Goal: Transaction & Acquisition: Subscribe to service/newsletter

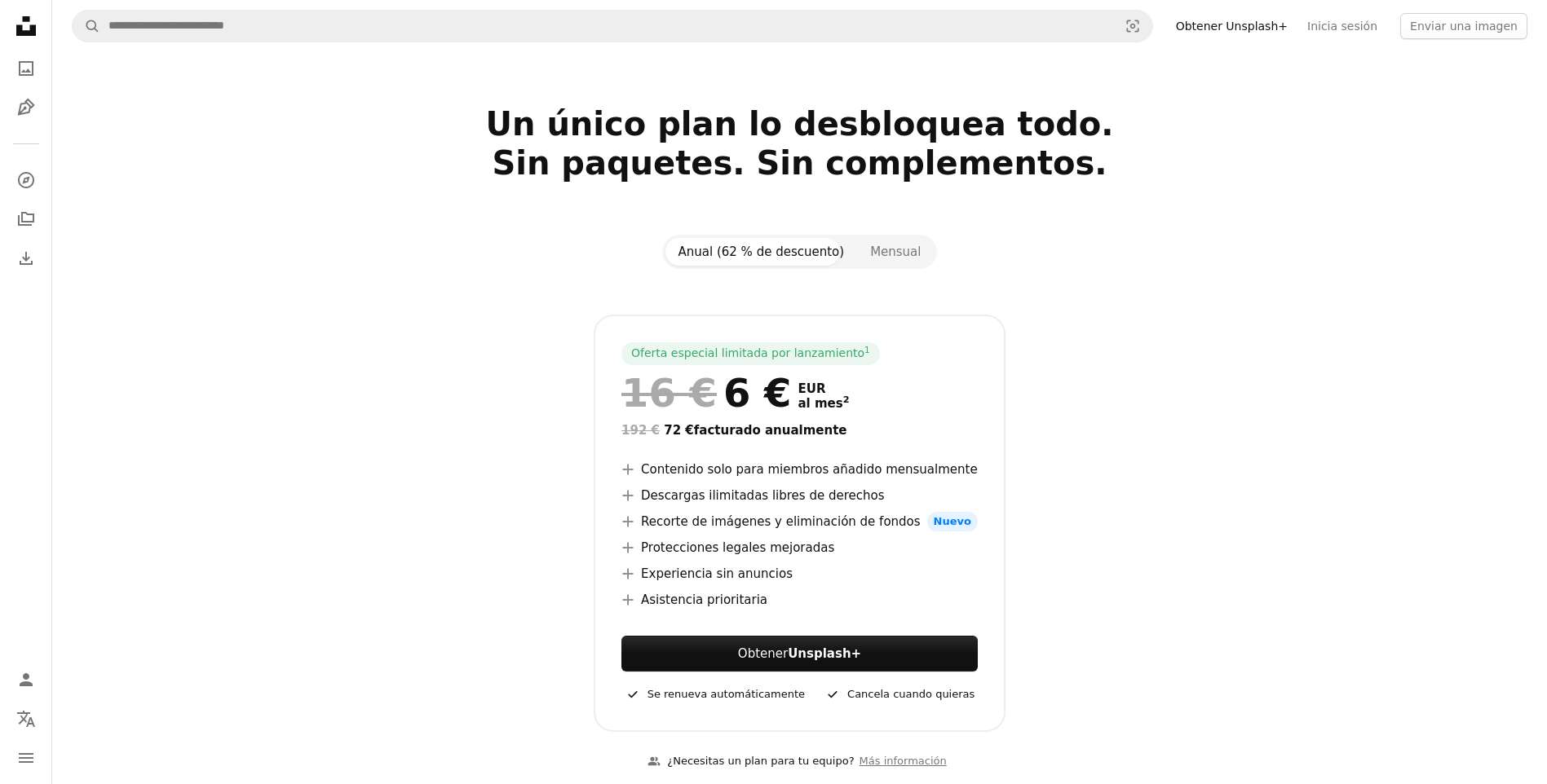
click at [1273, 24] on link "Obtener Unsplash+" at bounding box center [1231, 26] width 131 height 26
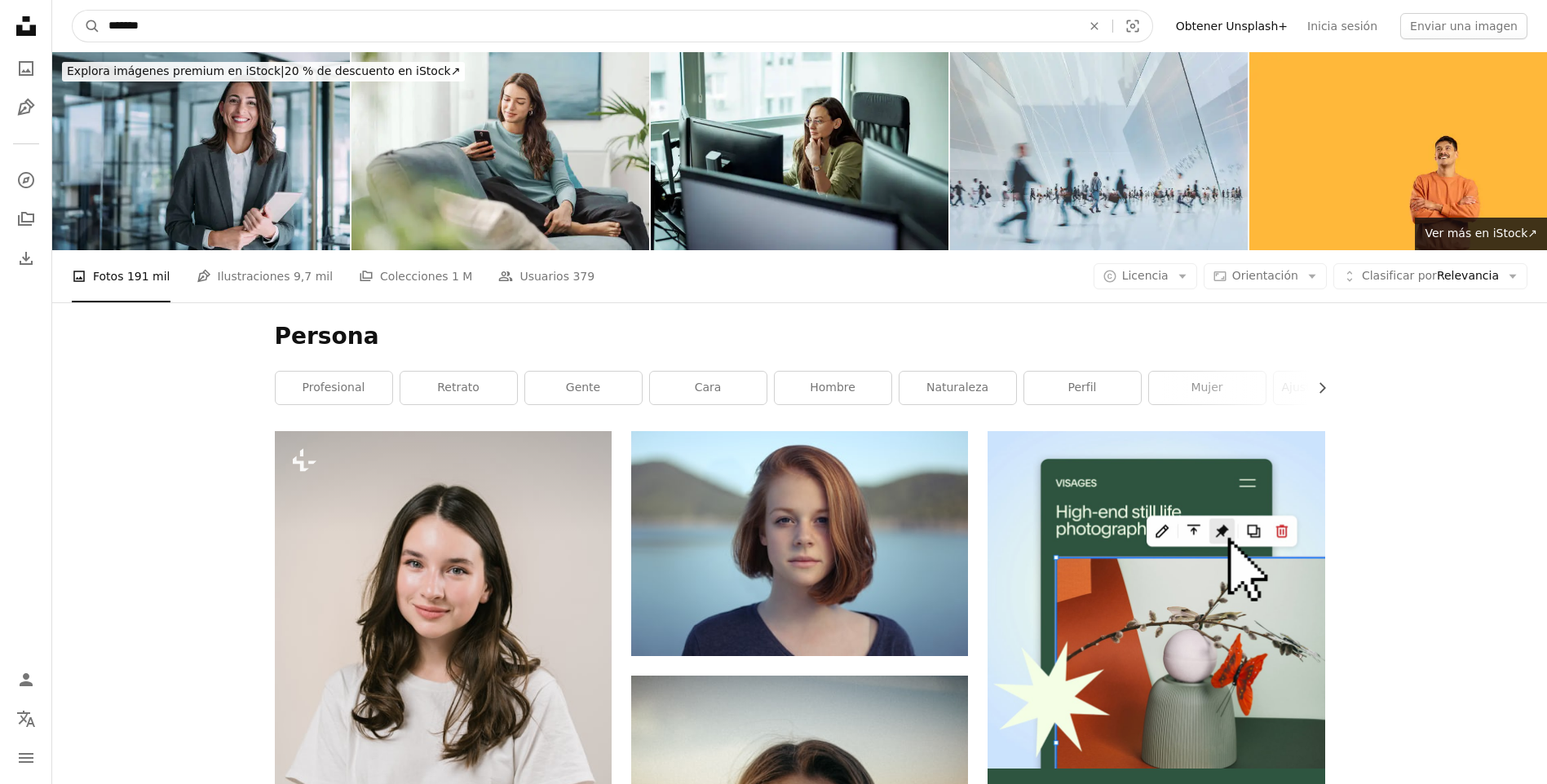
click at [170, 29] on input "*******" at bounding box center [588, 26] width 976 height 31
type input "**********"
click button "A magnifying glass" at bounding box center [86, 26] width 28 height 31
